Goal: Information Seeking & Learning: Learn about a topic

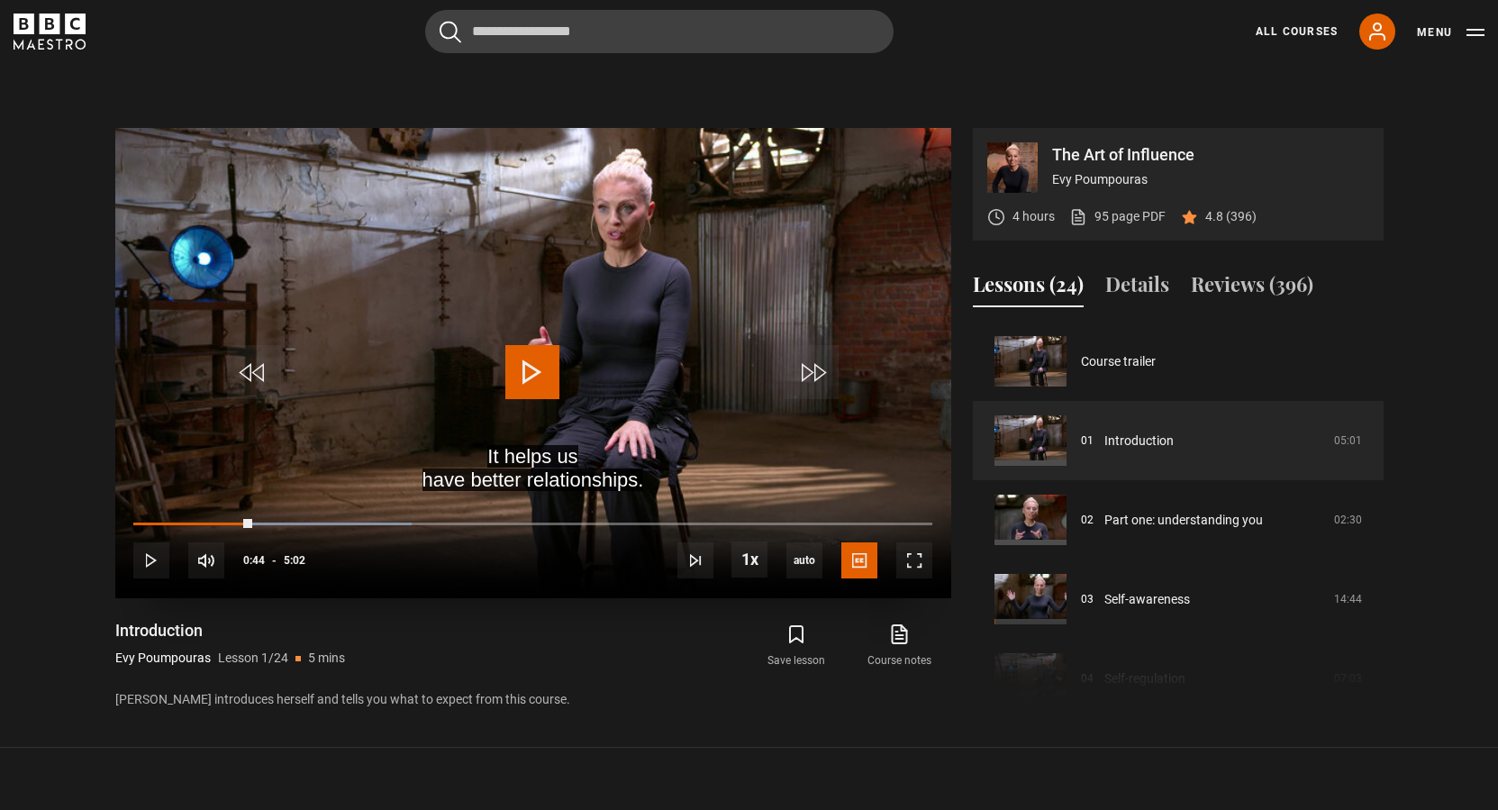
click at [554, 372] on span "Video Player" at bounding box center [532, 372] width 54 height 54
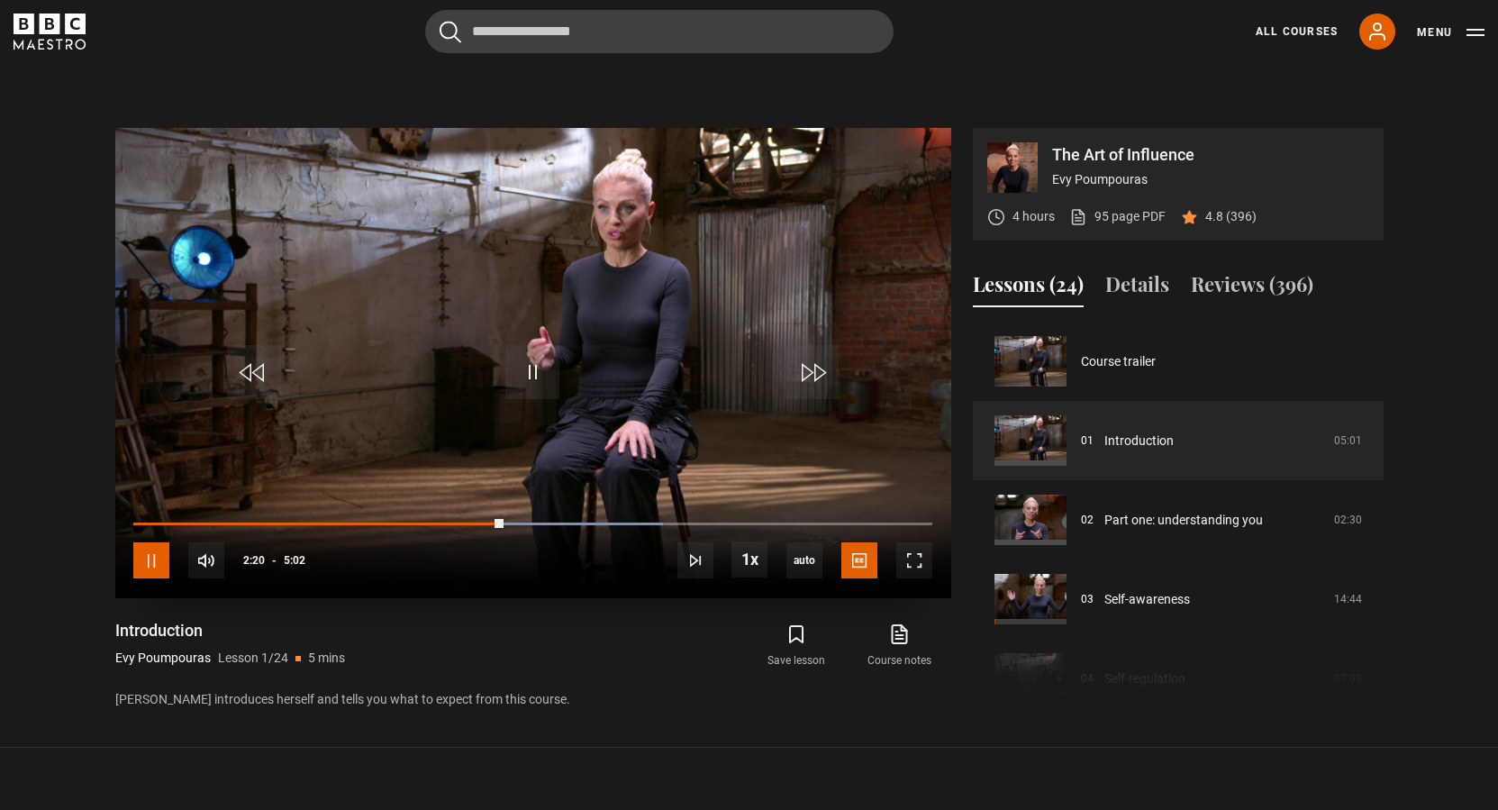
click at [146, 553] on span "Video Player" at bounding box center [151, 560] width 36 height 36
click at [538, 399] on video "Video Player" at bounding box center [533, 363] width 836 height 470
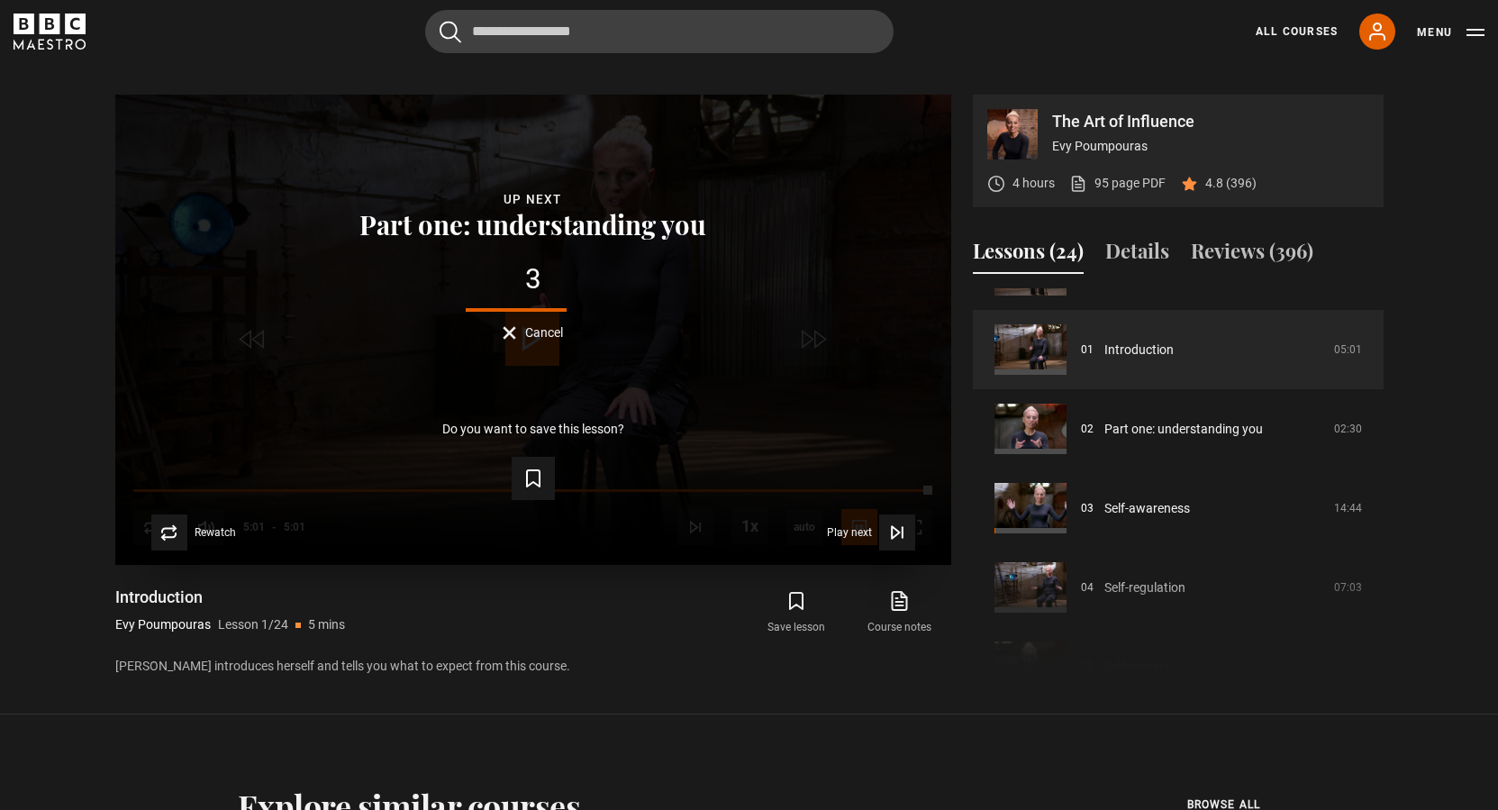
scroll to position [777, 0]
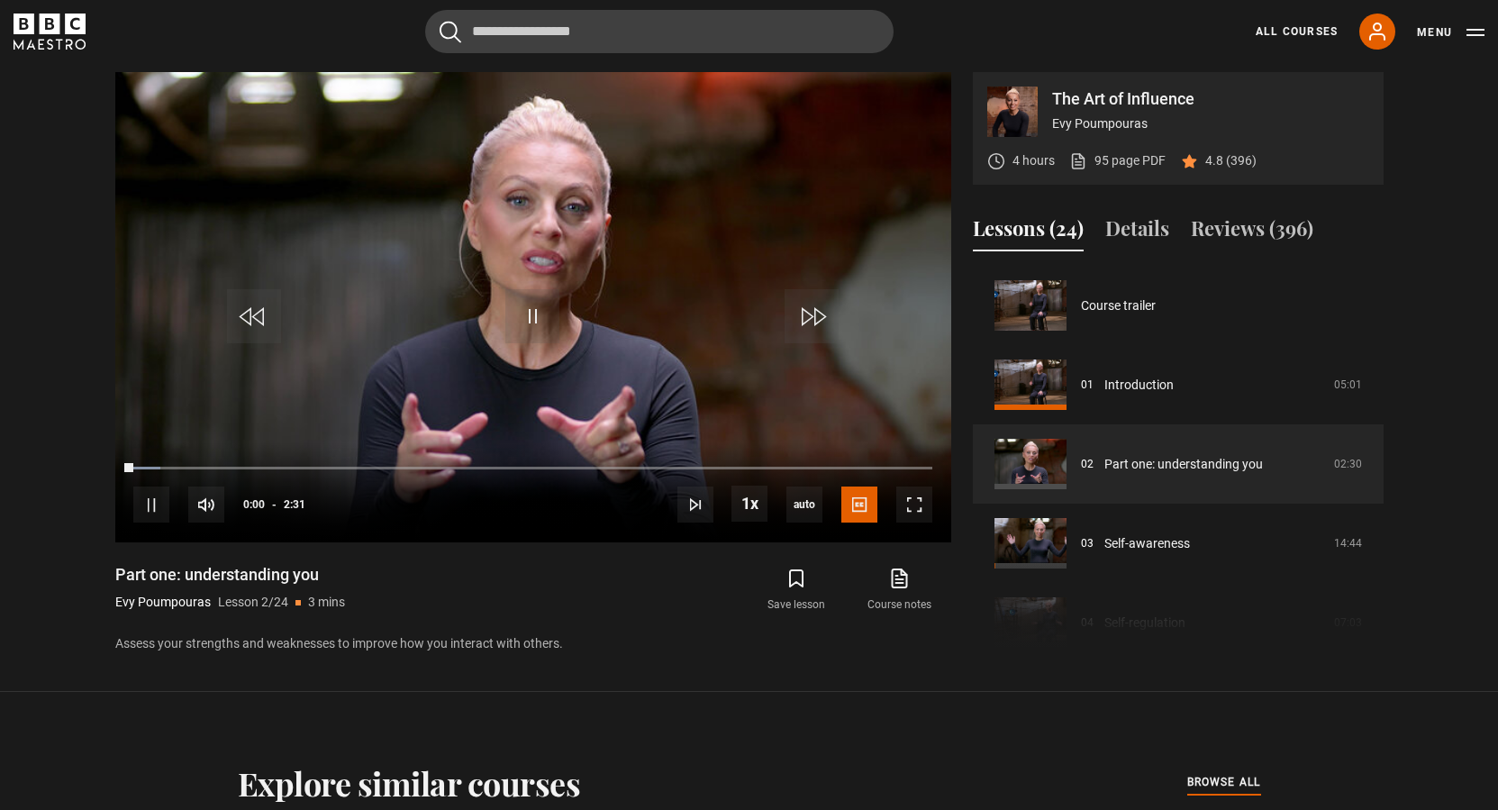
scroll to position [79, 0]
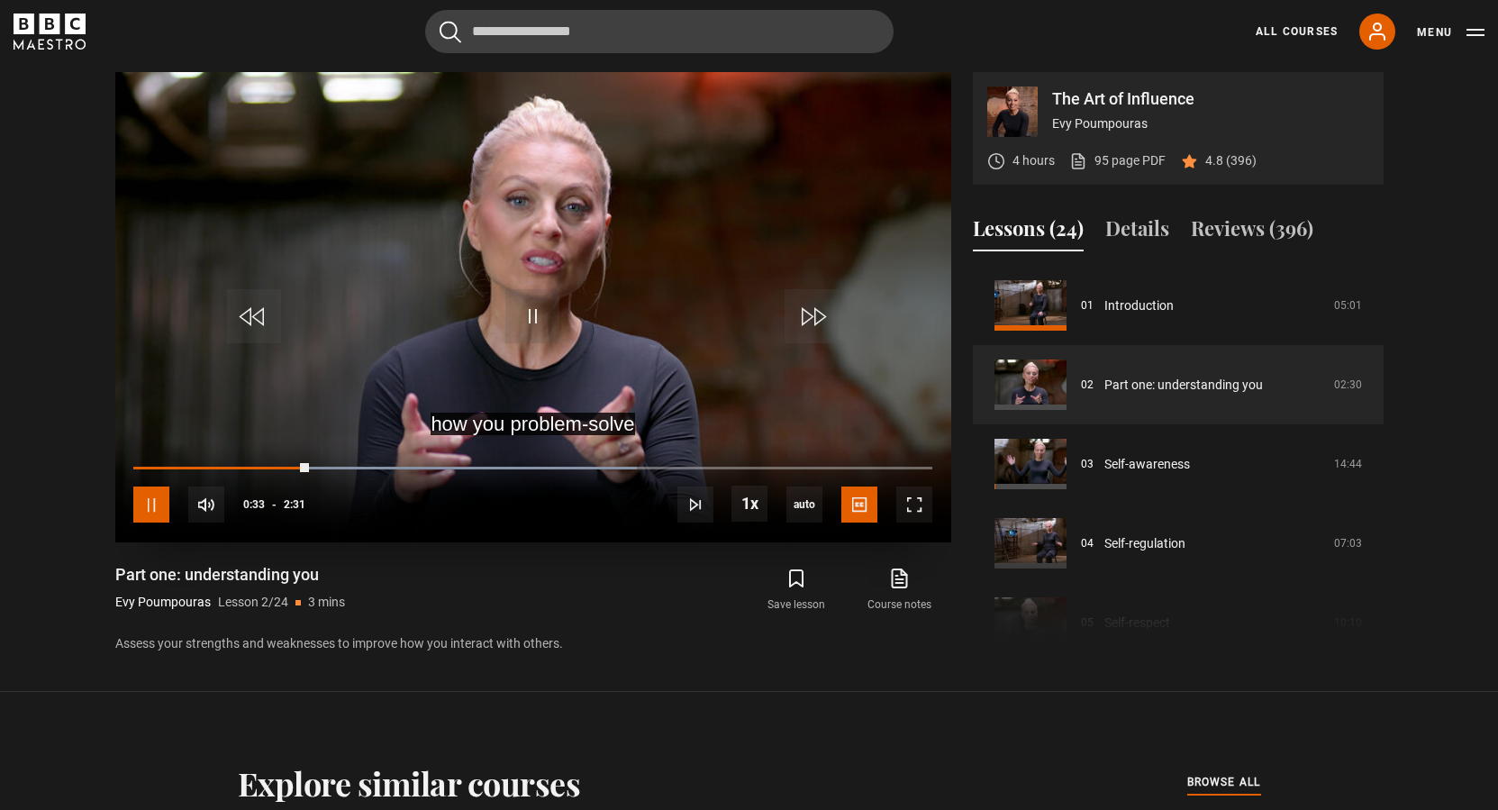
click at [142, 505] on span "Video Player" at bounding box center [151, 504] width 36 height 36
click at [528, 300] on span "Video Player" at bounding box center [532, 316] width 54 height 54
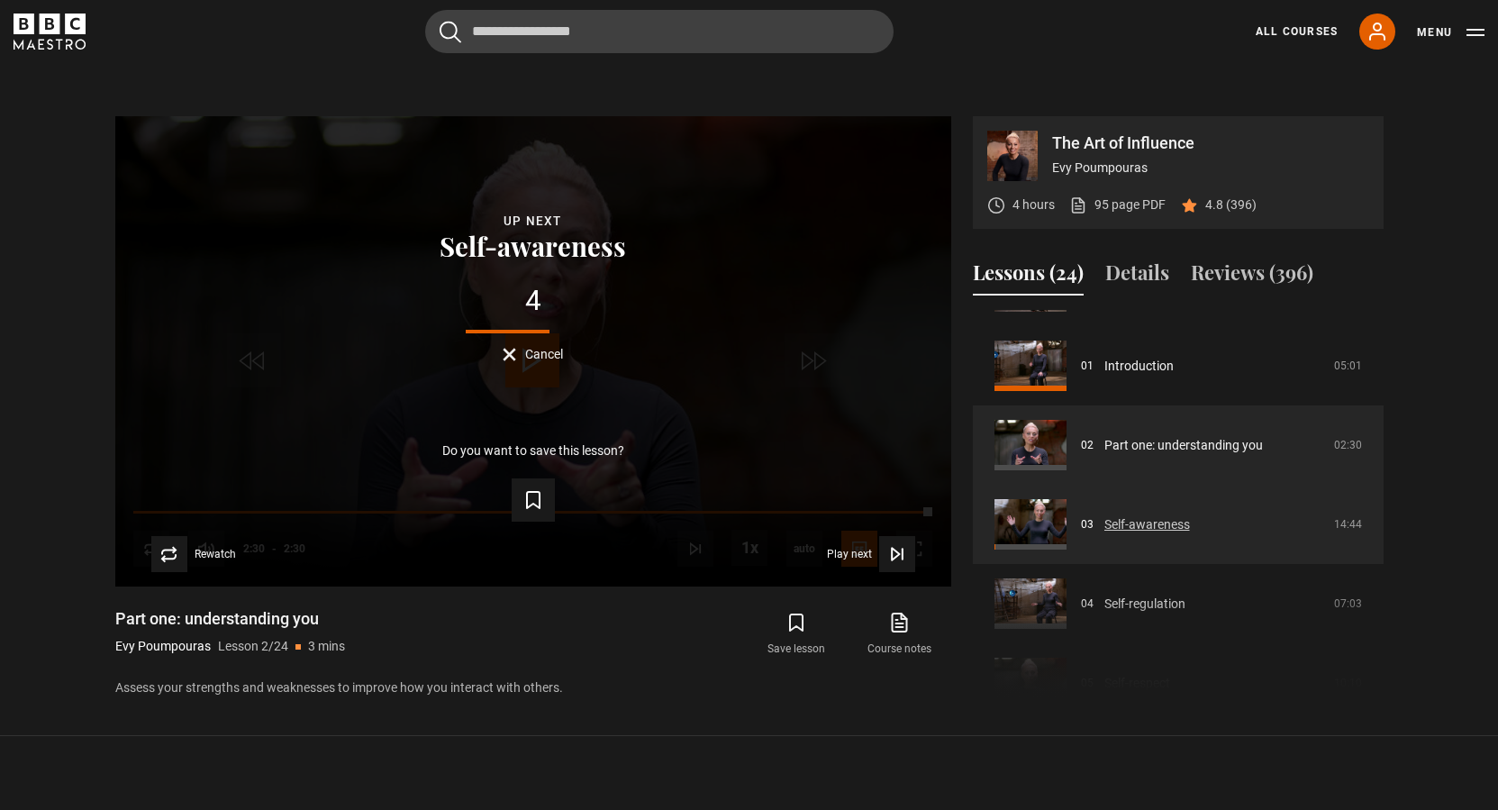
scroll to position [62, 0]
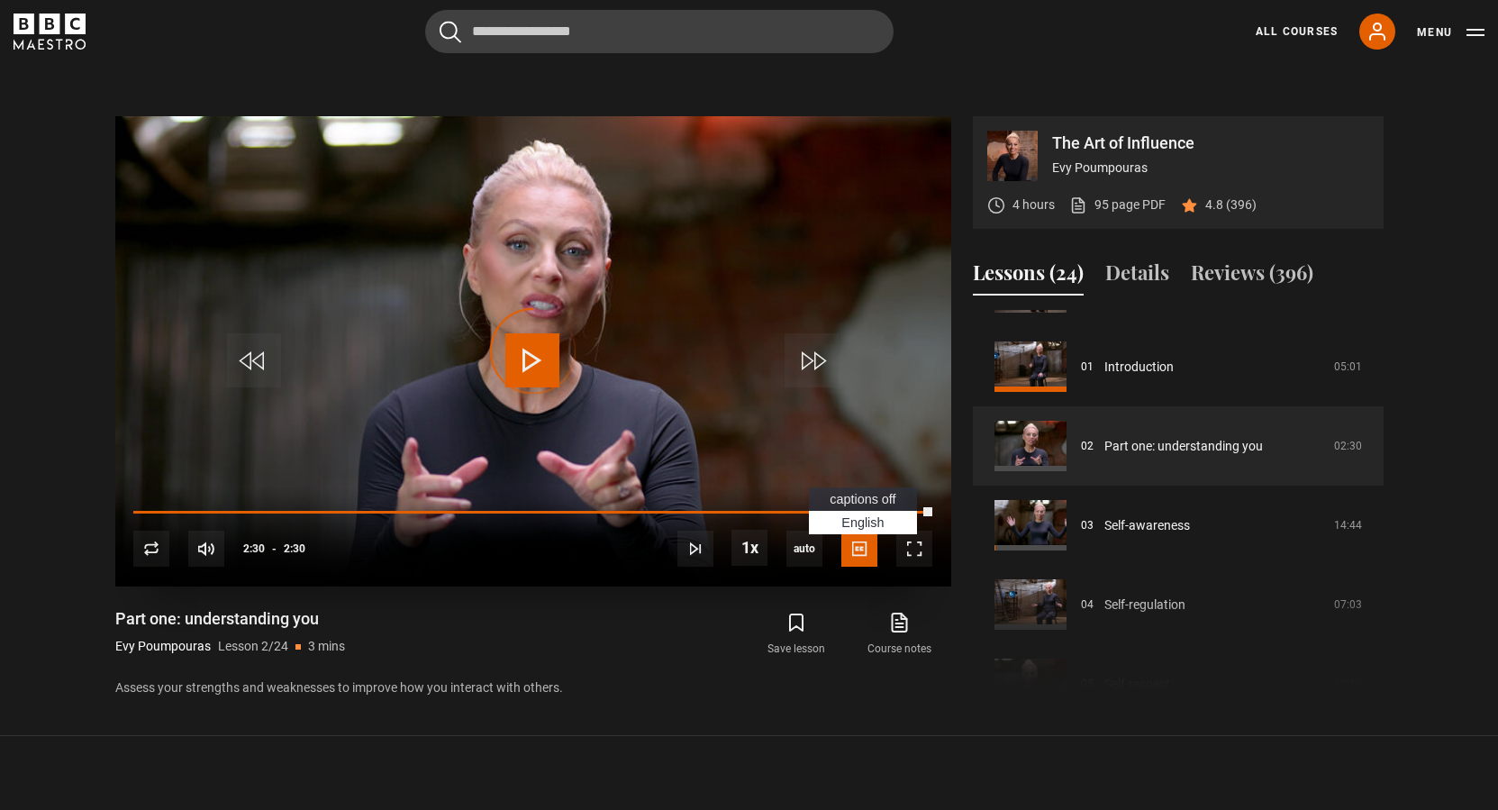
click at [862, 554] on span "Video Player" at bounding box center [859, 549] width 36 height 36
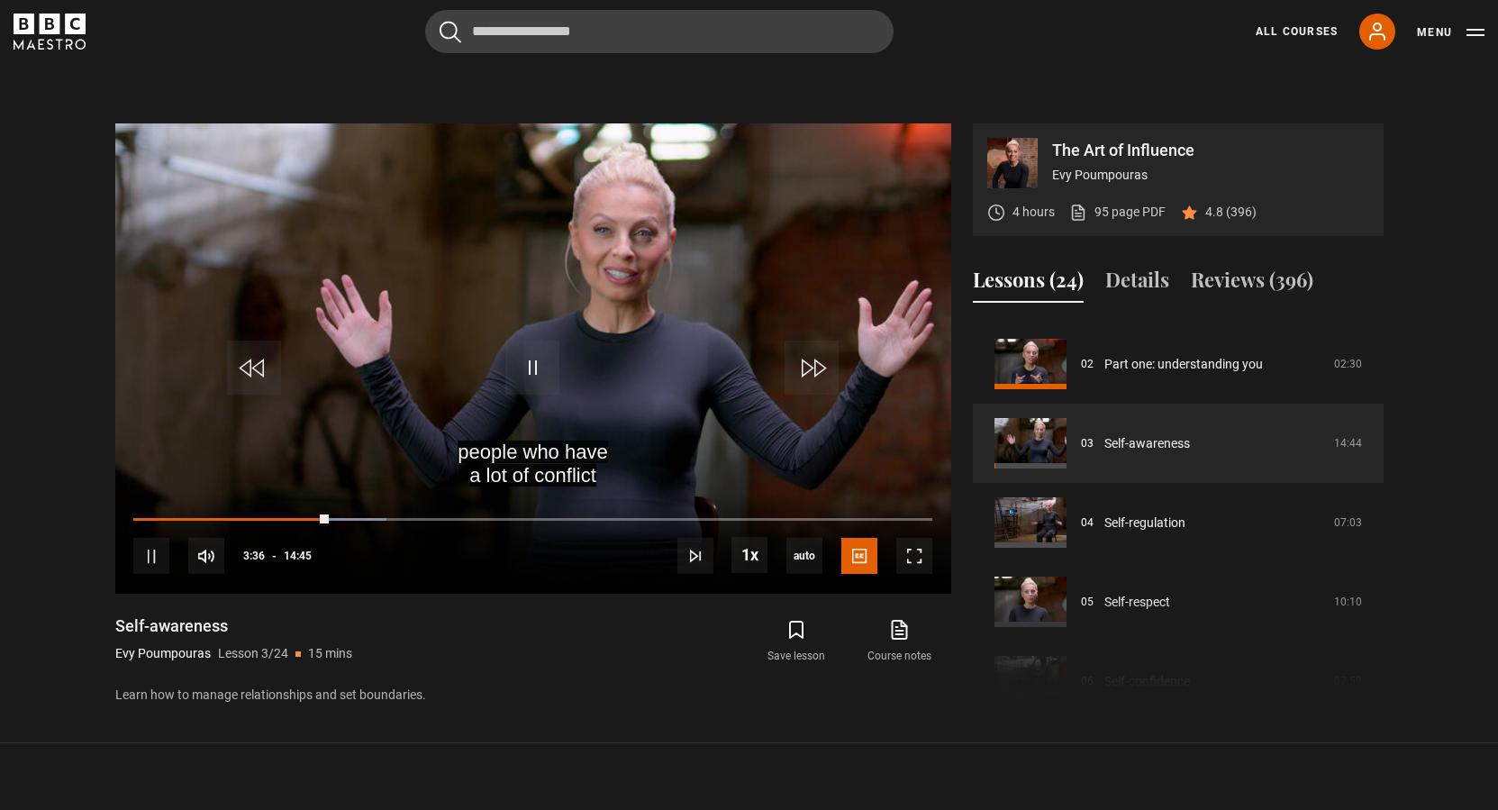
scroll to position [798, 0]
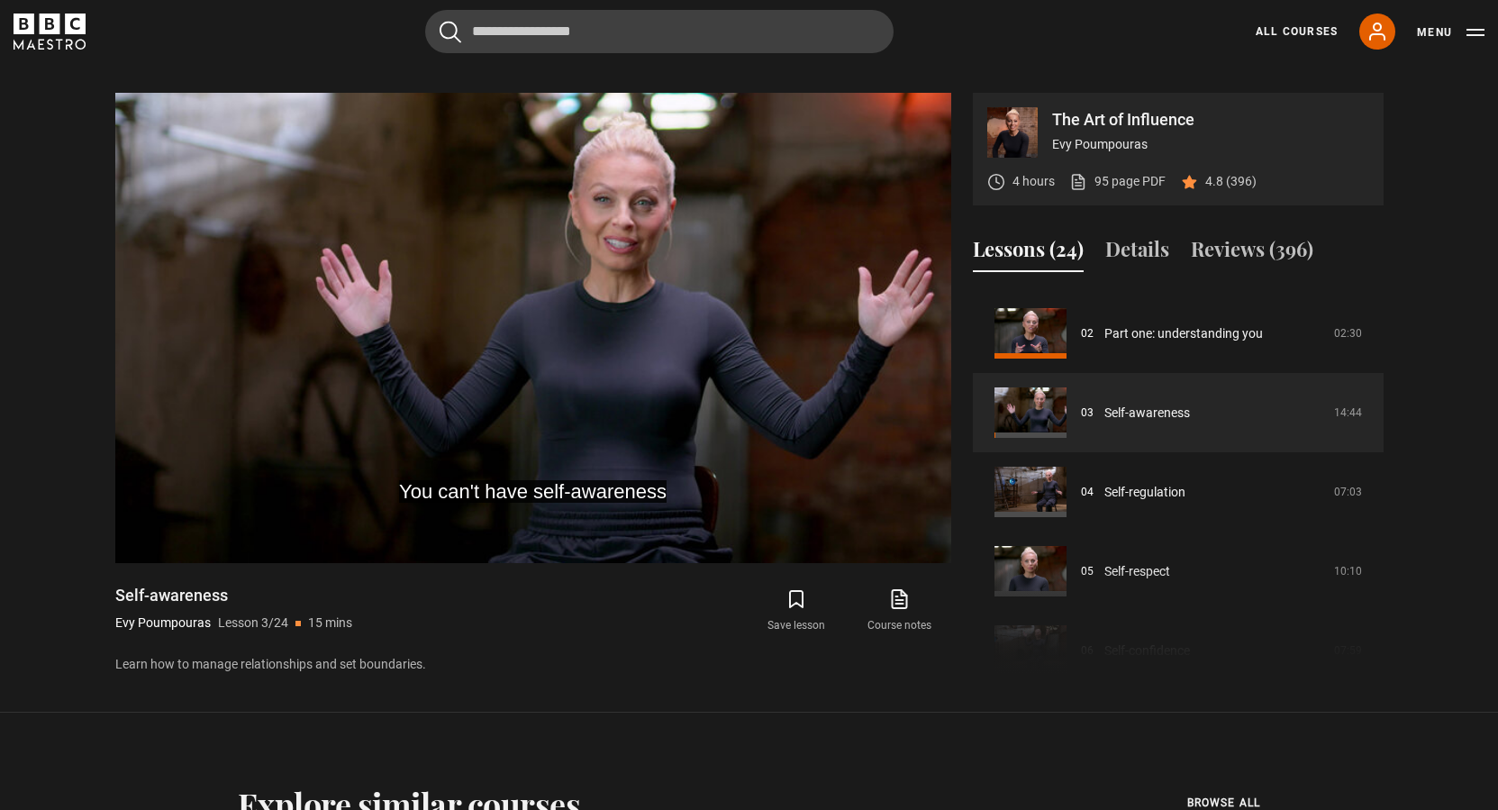
click at [32, 227] on section "The Art of Influence Evy Poumpouras 4 hours 95 page PDF (opens in new tab) 4.8 …" at bounding box center [749, 367] width 1498 height 692
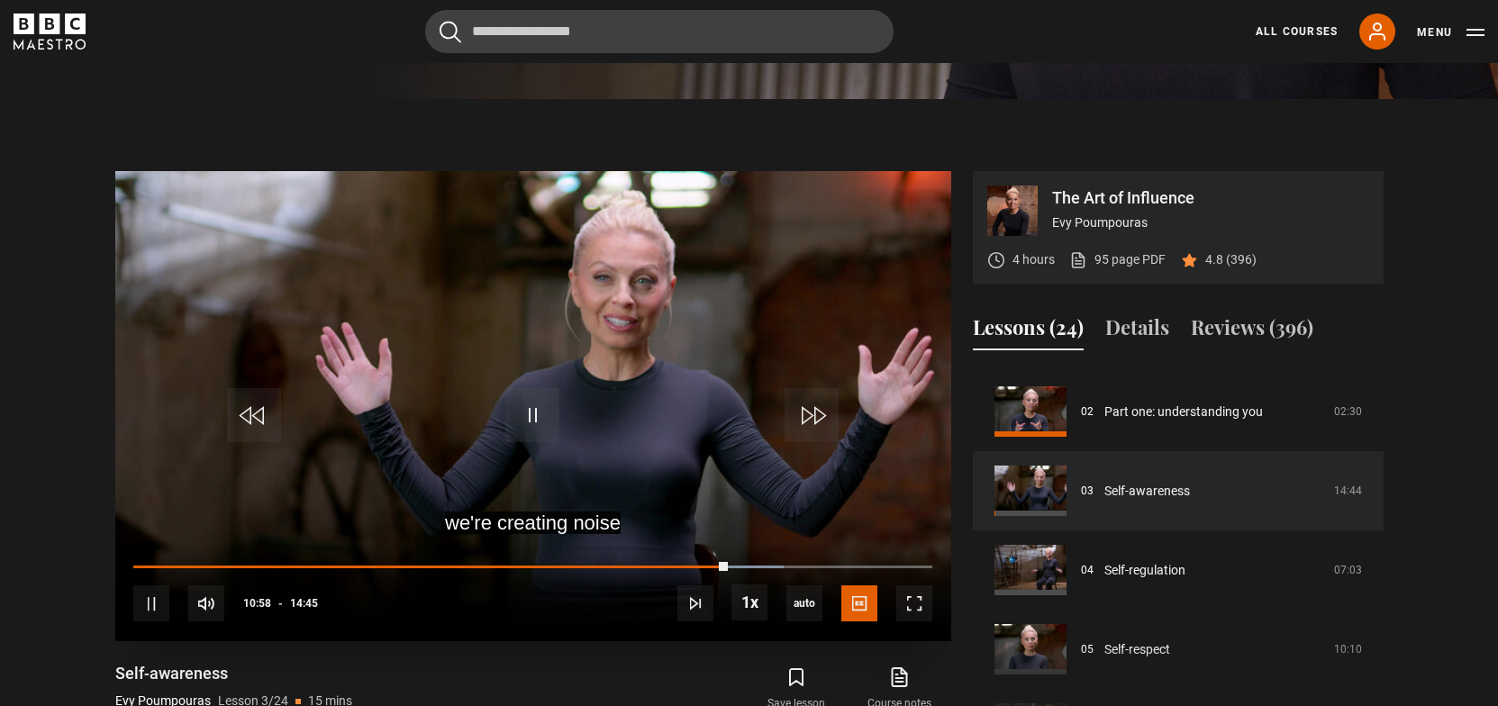
scroll to position [695, 0]
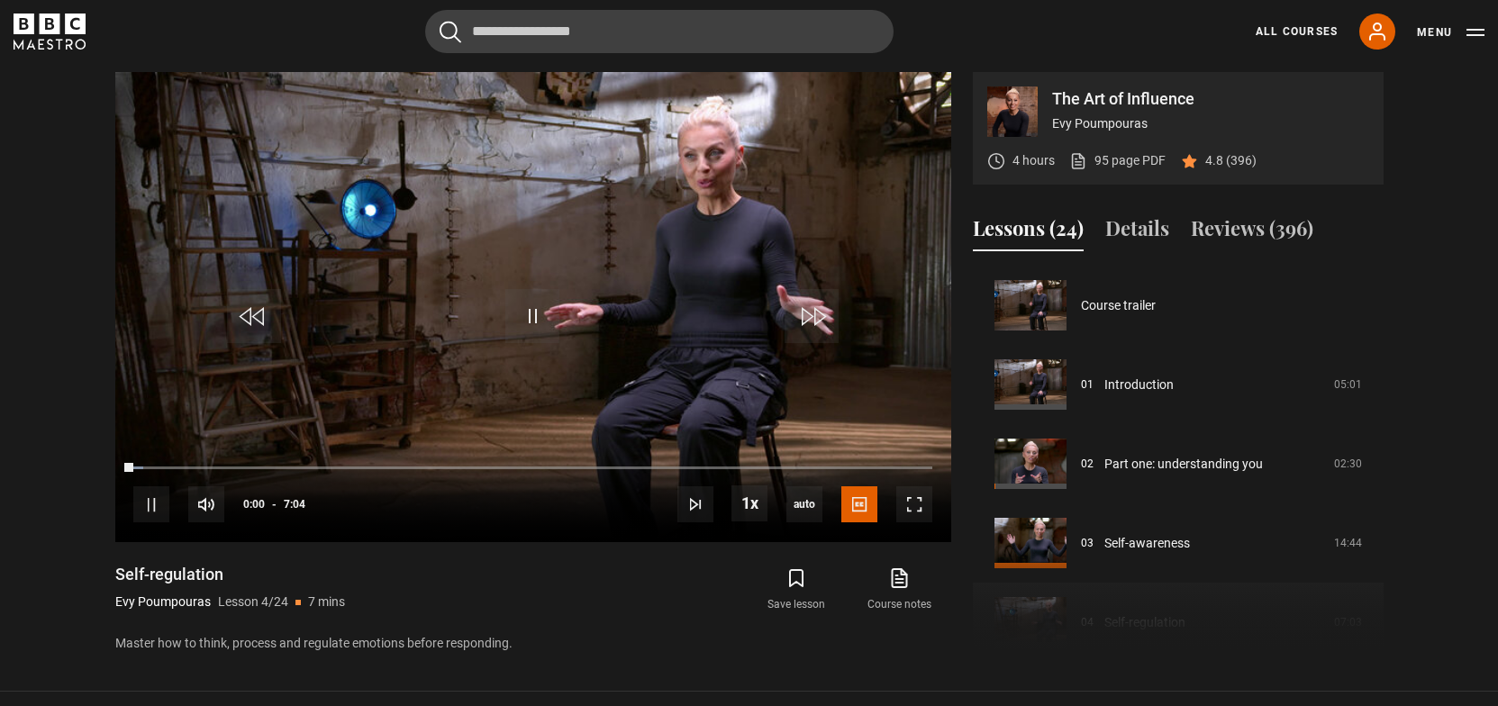
scroll to position [238, 0]
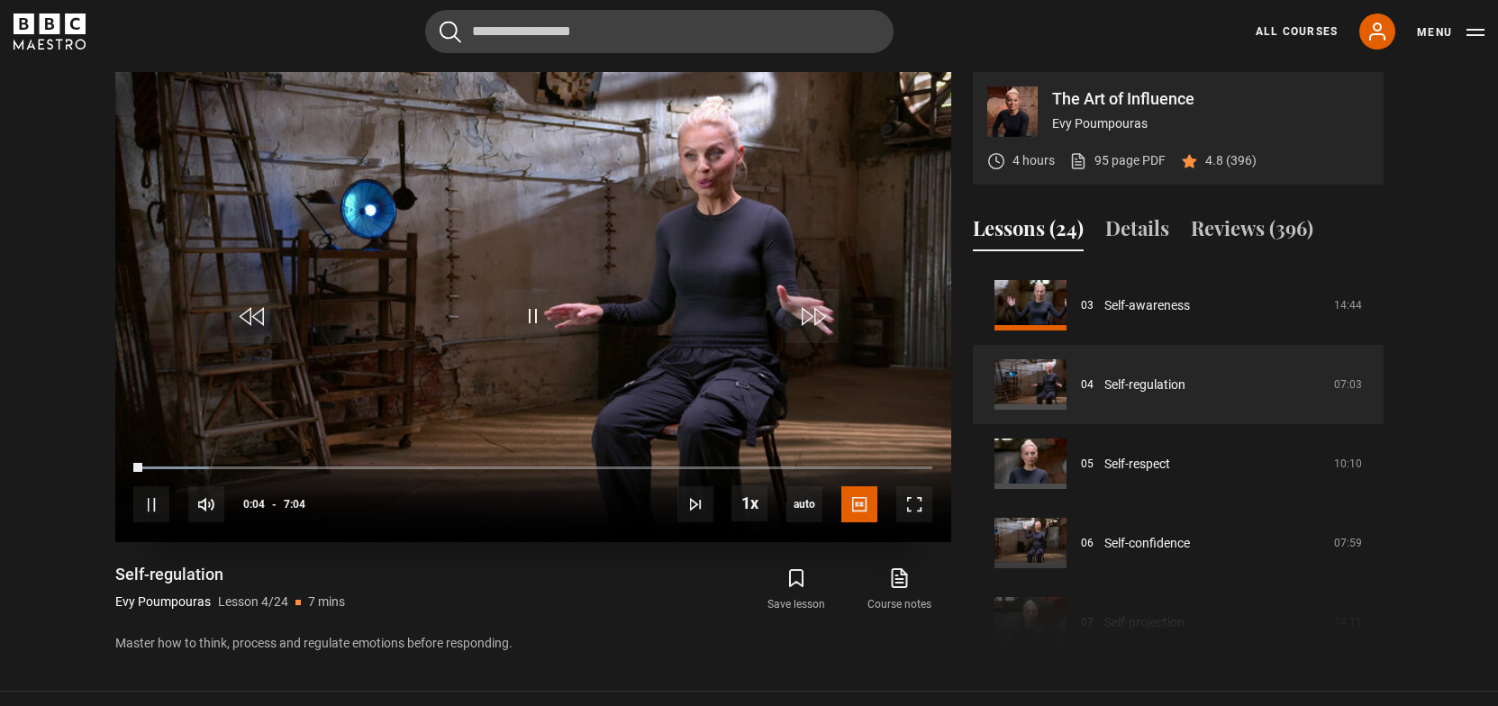
click at [177, 463] on div "10s Skip Back 10 seconds Pause 10s Skip Forward 10 seconds Loaded : 9.44% 0:21 …" at bounding box center [533, 493] width 836 height 100
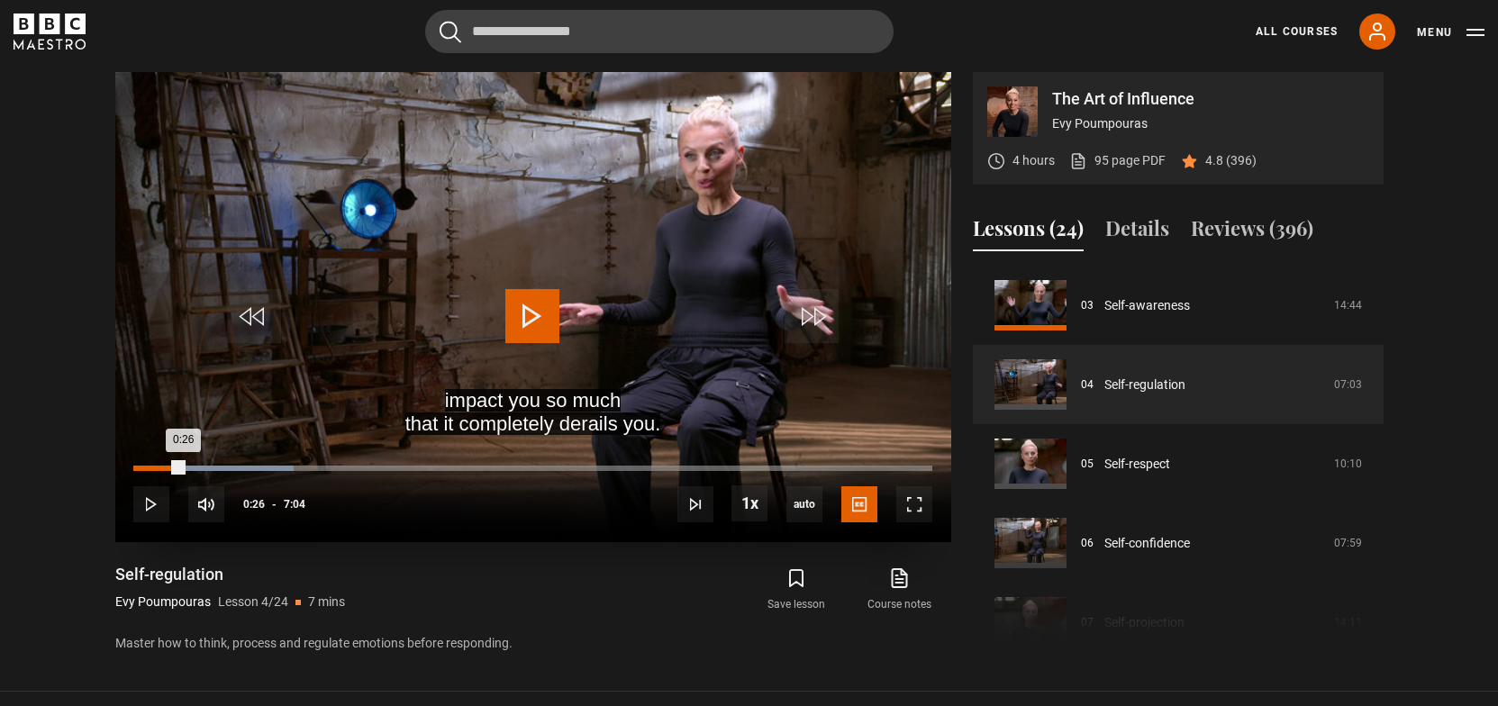
drag, startPoint x: 142, startPoint y: 467, endPoint x: 183, endPoint y: 470, distance: 40.7
click at [183, 470] on div "0:26" at bounding box center [158, 468] width 50 height 5
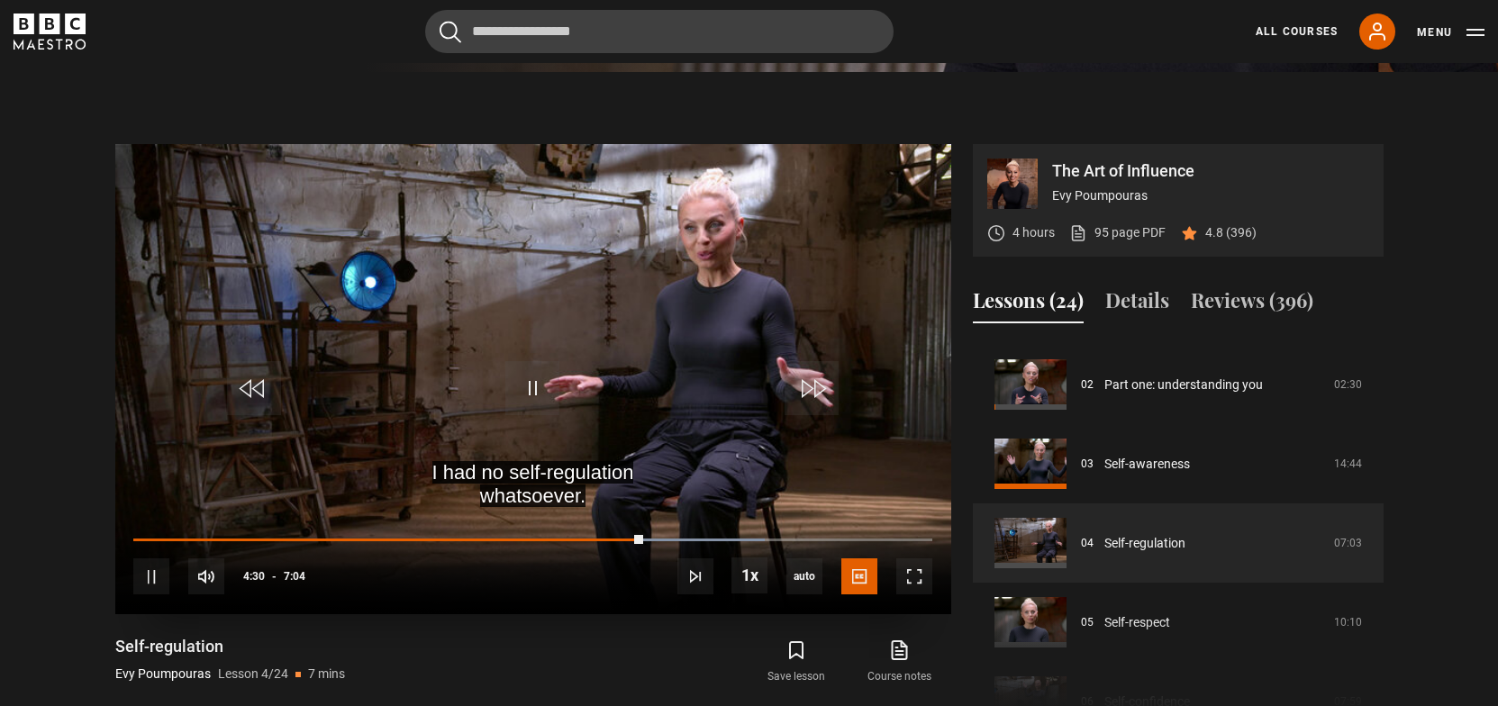
scroll to position [676, 0]
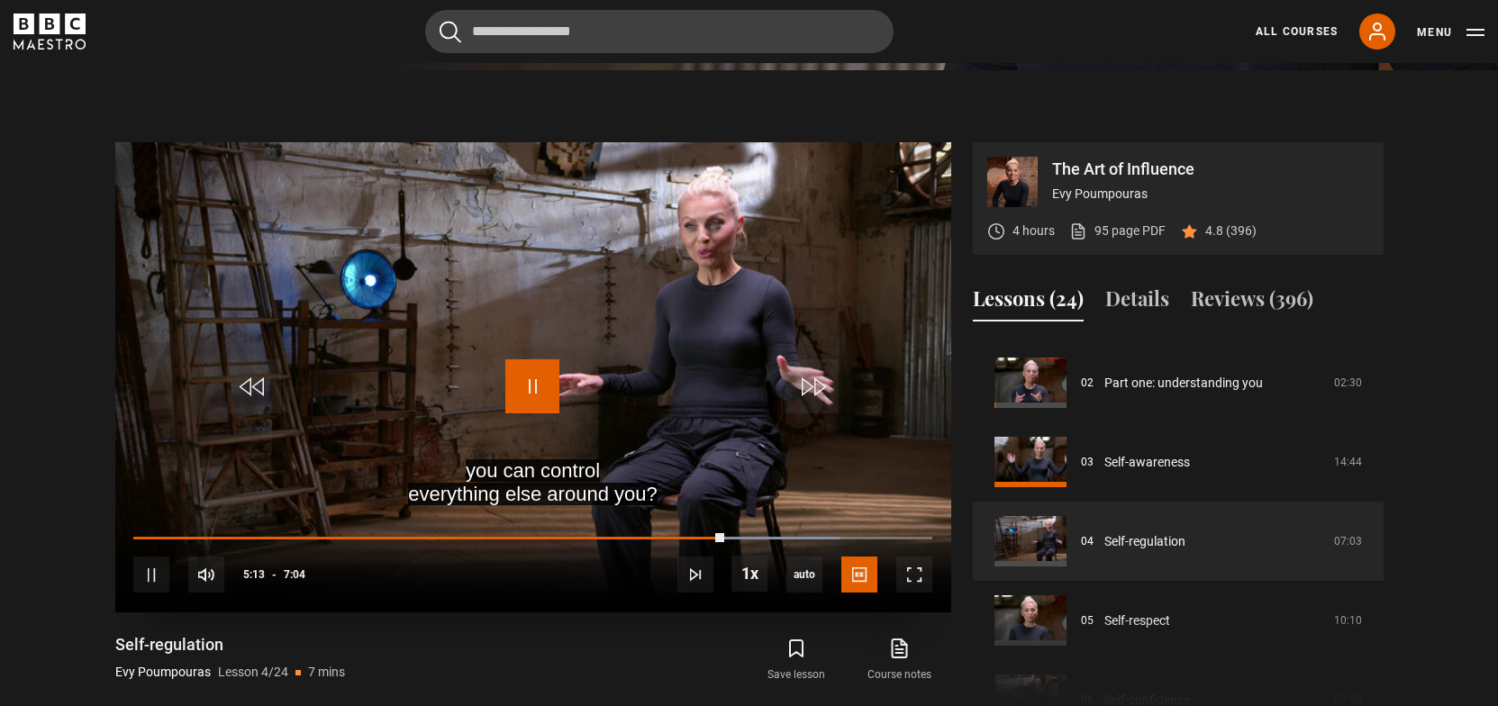
click at [534, 395] on span "Video Player" at bounding box center [532, 386] width 54 height 54
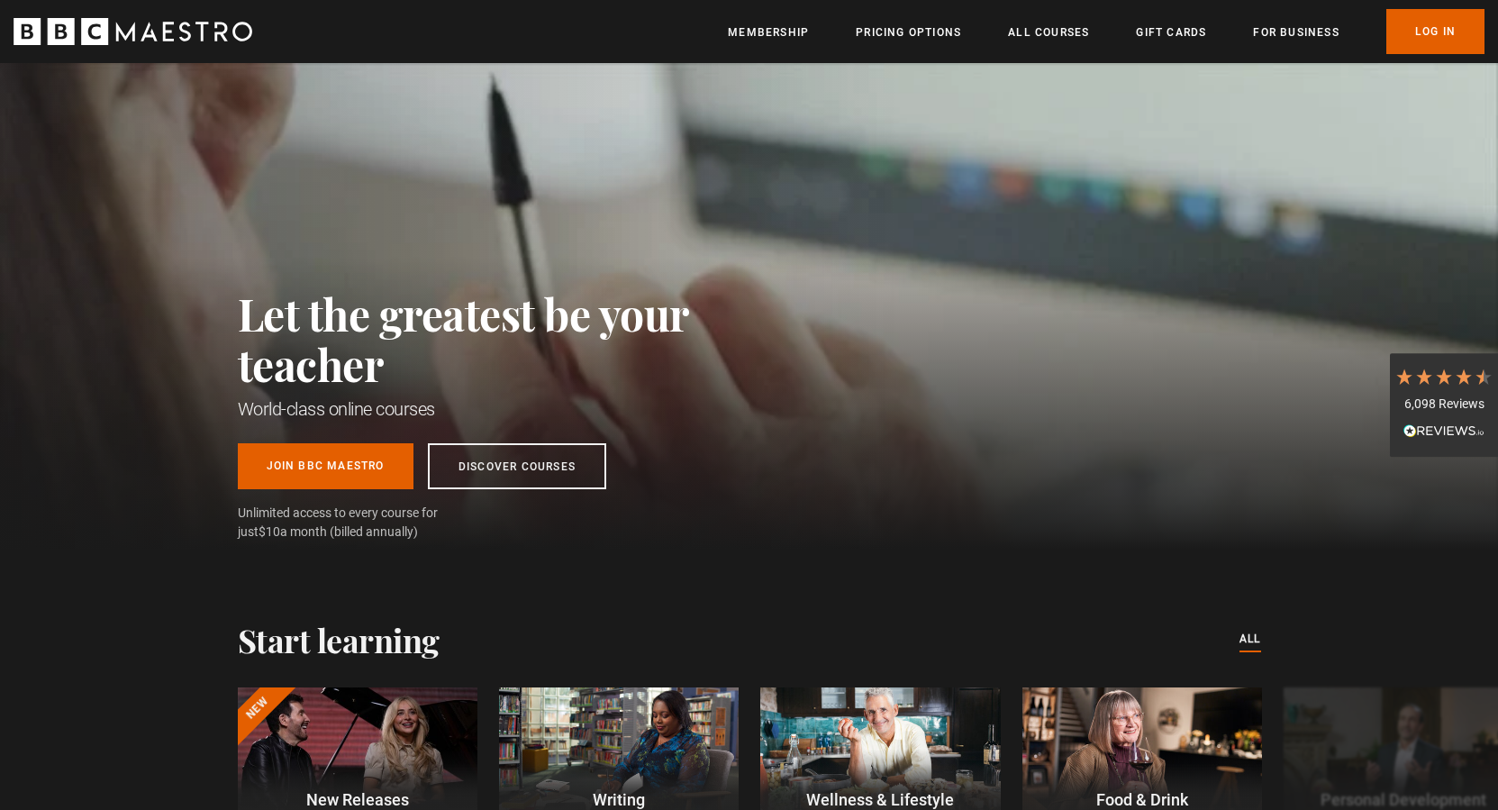
scroll to position [0, 708]
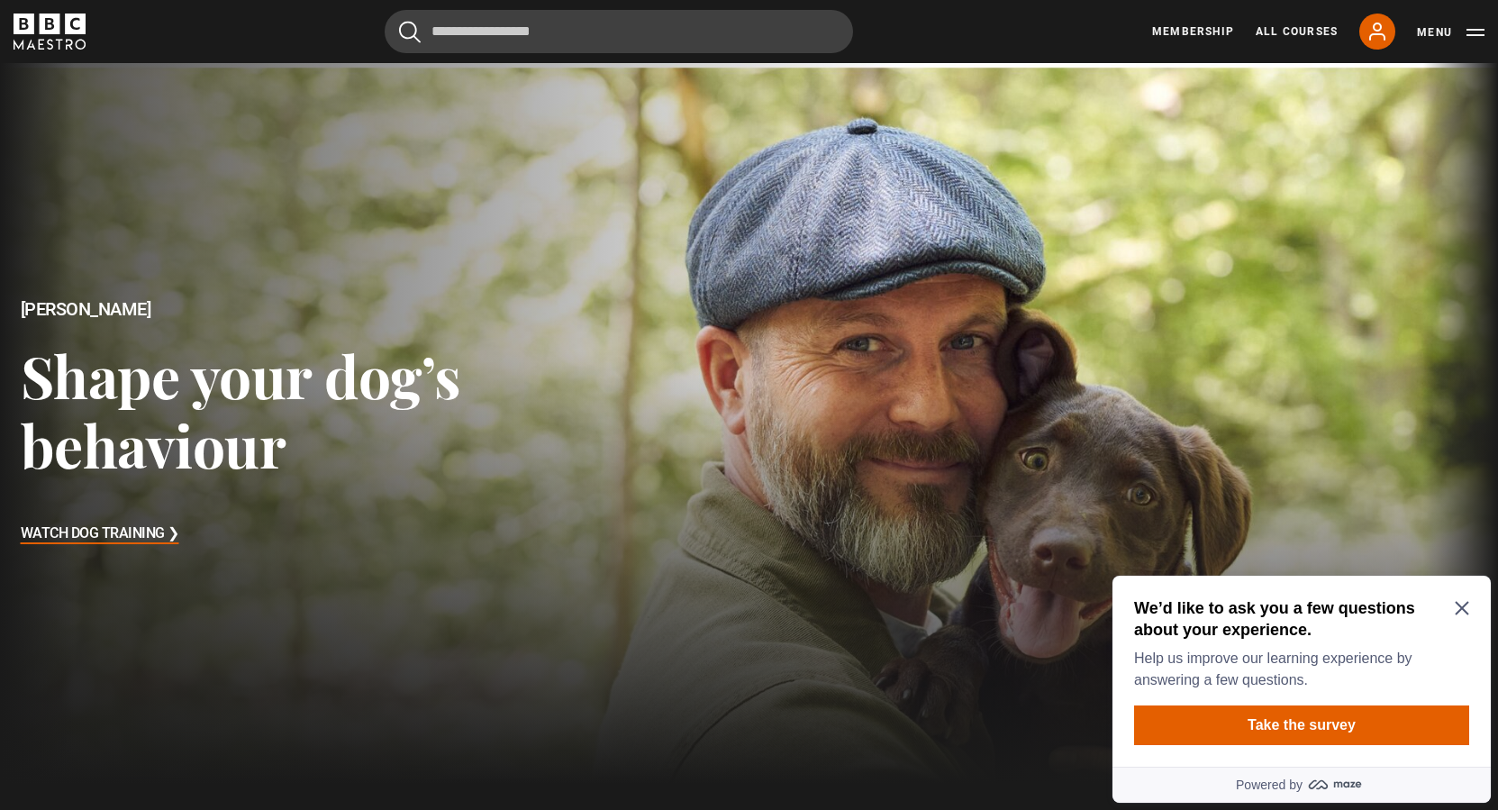
click at [49, 27] on icon "BBC Maestro" at bounding box center [50, 32] width 72 height 36
